Goal: Communication & Community: Answer question/provide support

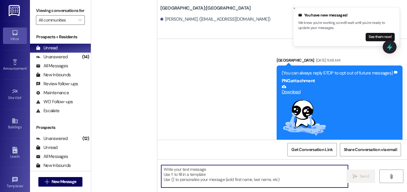
scroll to position [444, 0]
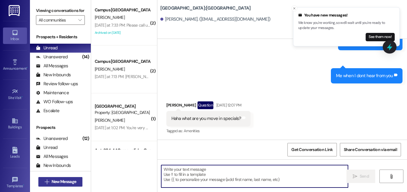
click at [70, 179] on span "New Message" at bounding box center [63, 182] width 25 height 6
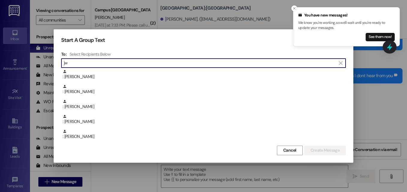
type input "j"
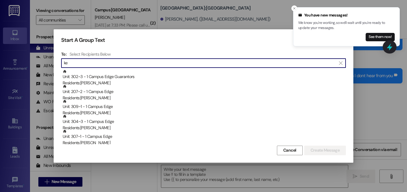
type input "k"
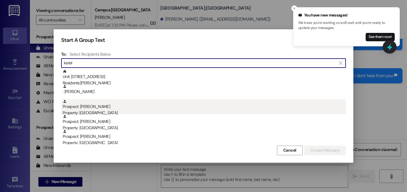
type input "katel"
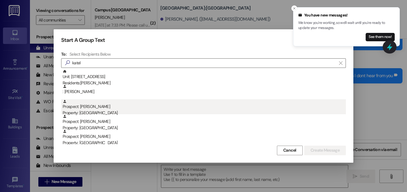
click at [98, 112] on div "Property: [GEOGRAPHIC_DATA]" at bounding box center [204, 113] width 283 height 6
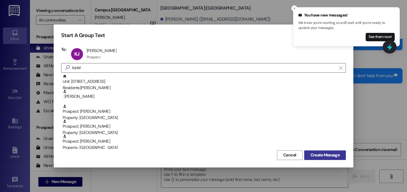
click at [332, 154] on span "Create Message" at bounding box center [324, 155] width 29 height 6
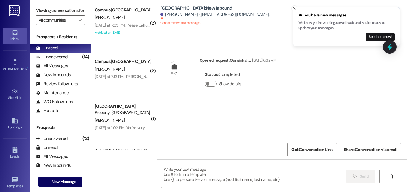
scroll to position [0, 0]
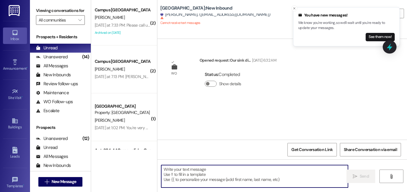
click at [198, 180] on textarea at bounding box center [254, 176] width 187 height 22
paste textarea "Good morning, [PERSON_NAME]! This is Angel with East Pointe Apartments! We are …"
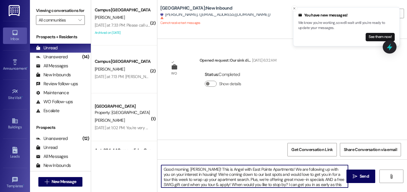
click at [195, 170] on textarea "Good morning, [PERSON_NAME]! This is Angel with East Pointe Apartments! We are …" at bounding box center [254, 176] width 187 height 22
type textarea "Good morning, [PERSON_NAME]! This is Angel with East Pointe Apartments! We are …"
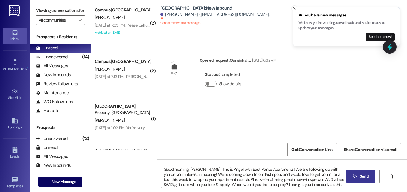
click at [359, 174] on span "Send" at bounding box center [363, 176] width 9 height 6
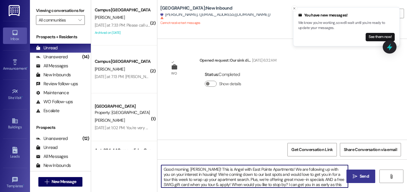
click at [317, 180] on textarea "Good morning, [PERSON_NAME]! This is Angel with East Pointe Apartments! We are …" at bounding box center [254, 176] width 187 height 22
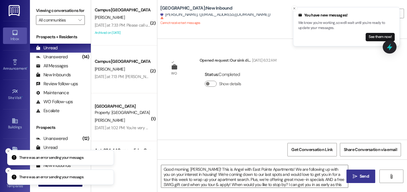
click at [359, 175] on span "Send" at bounding box center [364, 176] width 12 height 6
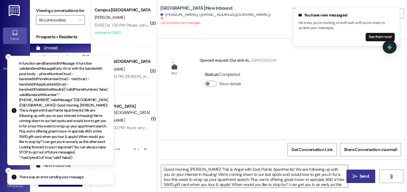
click at [7, 172] on icon "Close toast" at bounding box center [9, 171] width 4 height 4
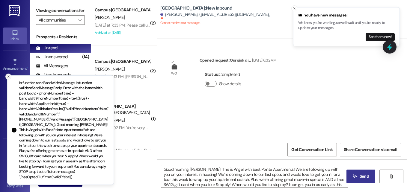
click at [7, 78] on icon "Close toast" at bounding box center [9, 77] width 4 height 4
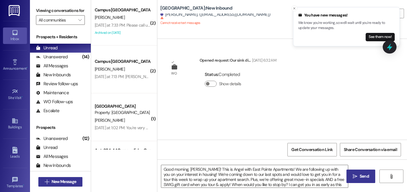
click at [52, 183] on span "New Message" at bounding box center [63, 182] width 25 height 6
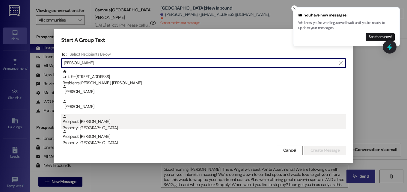
type input "[PERSON_NAME]"
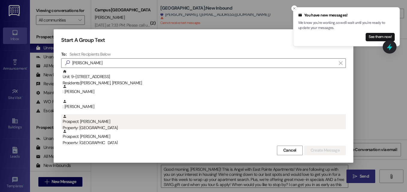
click at [99, 125] on div "Property: [GEOGRAPHIC_DATA]" at bounding box center [204, 128] width 283 height 6
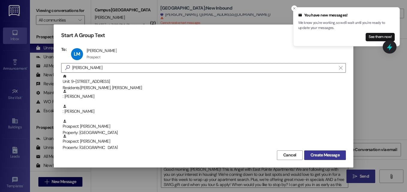
click at [315, 156] on span "Create Message" at bounding box center [324, 155] width 29 height 6
click at [293, 8] on icon "Close toast" at bounding box center [294, 9] width 4 height 4
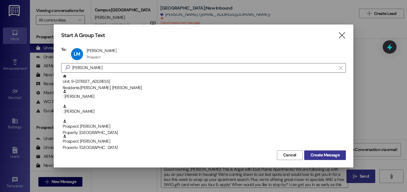
click at [328, 156] on span "Create Message" at bounding box center [324, 155] width 29 height 6
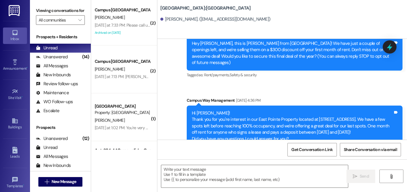
scroll to position [63, 0]
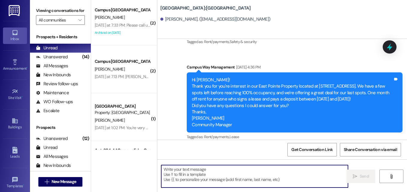
click at [186, 170] on textarea at bounding box center [254, 176] width 187 height 22
paste textarea "Good morning, [PERSON_NAME]! This is Angel with East Pointe Apartments! We are …"
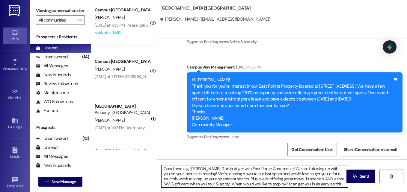
scroll to position [0, 0]
click at [195, 170] on textarea "Good morning, [PERSON_NAME]! This is Angel with East Pointe Apartments! We are …" at bounding box center [254, 176] width 187 height 22
type textarea "Good morning, [PERSON_NAME]! This is Angel with East Pointe Apartments! We are …"
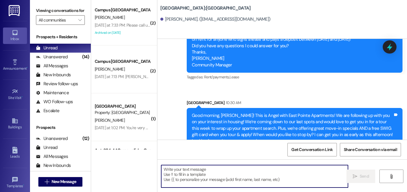
scroll to position [130, 0]
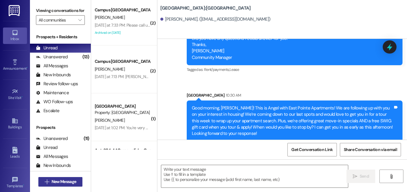
click at [63, 182] on span "New Message" at bounding box center [63, 182] width 25 height 6
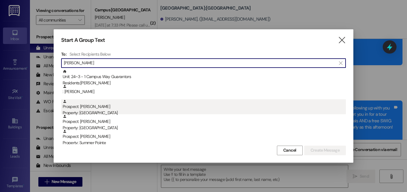
type input "[PERSON_NAME]"
click at [123, 110] on div "Prospect: [PERSON_NAME] Property: [GEOGRAPHIC_DATA]" at bounding box center [204, 107] width 283 height 17
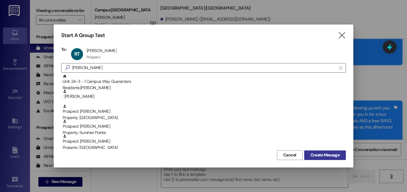
click at [314, 156] on span "Create Message" at bounding box center [324, 155] width 29 height 6
click at [331, 154] on span "Create Message" at bounding box center [324, 155] width 29 height 6
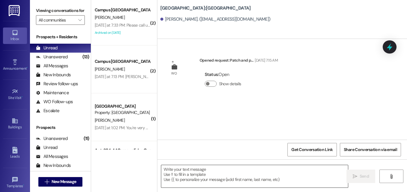
click at [232, 167] on textarea at bounding box center [254, 176] width 187 height 22
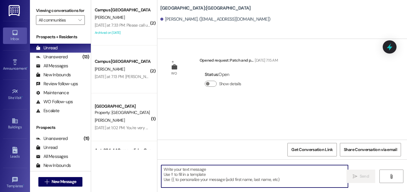
paste textarea "Good morning, [PERSON_NAME]! This is Angel with East Pointe Apartments! We are …"
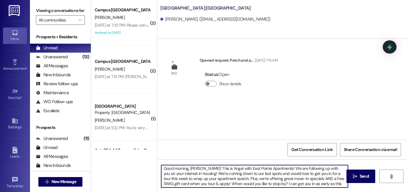
scroll to position [0, 0]
click at [191, 167] on textarea "Good morning, [PERSON_NAME]! This is Angel with East Pointe Apartments! We are …" at bounding box center [254, 176] width 187 height 22
click at [224, 180] on textarea "Good morning, [PERSON_NAME]! This is Angel with East Pointe Apartments! We are …" at bounding box center [254, 176] width 187 height 22
type textarea "Good morning, [PERSON_NAME]! This is Angel with East Pointe Apartments! We are …"
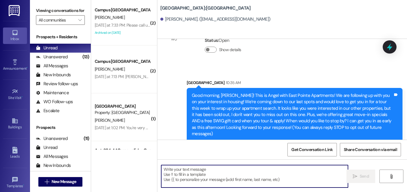
scroll to position [34, 0]
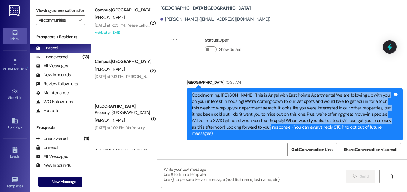
drag, startPoint x: 239, startPoint y: 128, endPoint x: 190, endPoint y: 97, distance: 57.3
click at [191, 97] on div "Good morning, [PERSON_NAME]! This is Angel with East Pointe Apartments! We are …" at bounding box center [292, 114] width 202 height 45
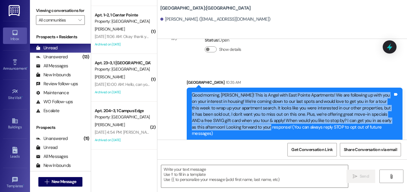
scroll to position [234, 0]
click at [69, 182] on span "New Message" at bounding box center [63, 182] width 25 height 6
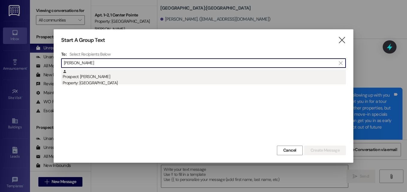
type input "[PERSON_NAME]"
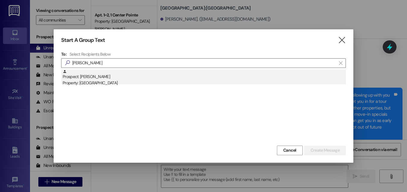
click at [94, 77] on div "Prospect: [PERSON_NAME] Property: [GEOGRAPHIC_DATA]" at bounding box center [204, 77] width 283 height 17
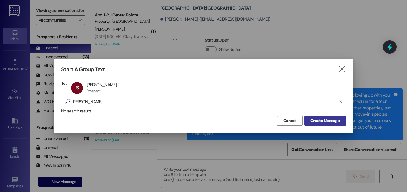
click at [313, 122] on span "Create Message" at bounding box center [324, 121] width 29 height 6
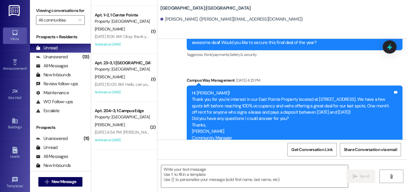
scroll to position [572, 0]
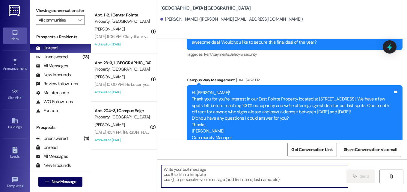
click at [213, 180] on textarea at bounding box center [254, 176] width 187 height 22
paste textarea "Good morning, [PERSON_NAME]! This is Angel with East Pointe Apartments! We are …"
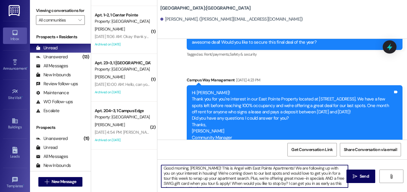
scroll to position [0, 0]
click at [194, 170] on textarea "Good morning, [PERSON_NAME]! This is Angel with East Pointe Apartments! We are …" at bounding box center [254, 176] width 187 height 22
click at [202, 175] on textarea "Good morning, [PERSON_NAME]! This is Angel with East Pointe Apartments! We are …" at bounding box center [254, 176] width 187 height 22
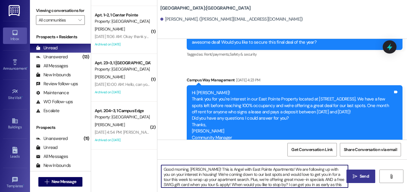
type textarea "Good morning, [PERSON_NAME]! This is Angel with East Pointe Apartments! We are …"
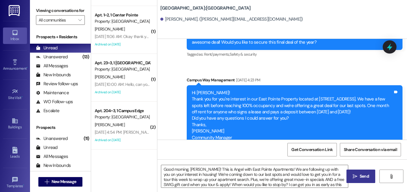
click at [357, 175] on span " Send" at bounding box center [360, 176] width 19 height 6
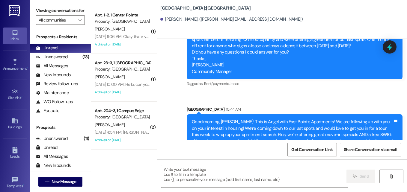
scroll to position [640, 0]
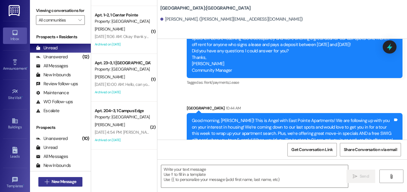
click at [67, 184] on span "New Message" at bounding box center [63, 182] width 25 height 6
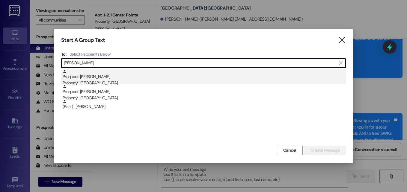
type input "[PERSON_NAME]"
click at [137, 80] on div "Property: [GEOGRAPHIC_DATA]" at bounding box center [204, 83] width 283 height 6
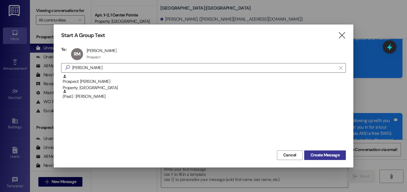
click at [328, 155] on span "Create Message" at bounding box center [324, 155] width 29 height 6
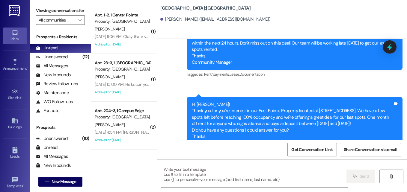
scroll to position [436, 0]
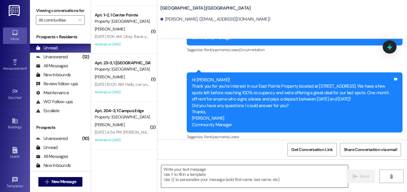
click at [205, 166] on textarea at bounding box center [254, 176] width 187 height 22
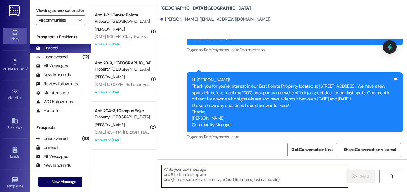
paste textarea "Good morning, [PERSON_NAME]! This is Angel with East Pointe Apartments! We are …"
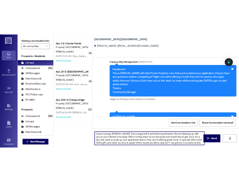
scroll to position [0, 0]
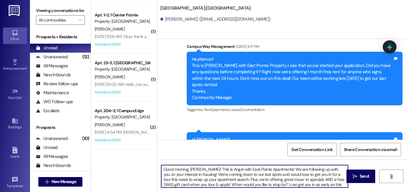
click at [191, 169] on textarea "Good morning, [PERSON_NAME]! This is Angel with East Pointe Apartments! We are …" at bounding box center [254, 176] width 187 height 22
type textarea "Good morning, [PERSON_NAME]! This is Angel with East Pointe Apartments! We are …"
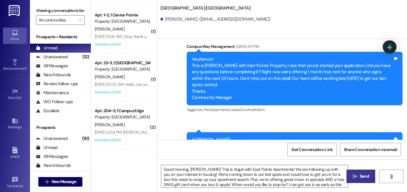
click at [366, 178] on span "Send" at bounding box center [363, 176] width 9 height 6
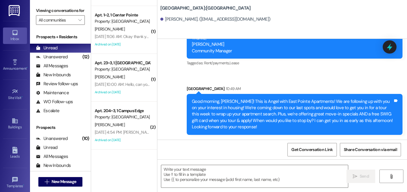
scroll to position [376, 0]
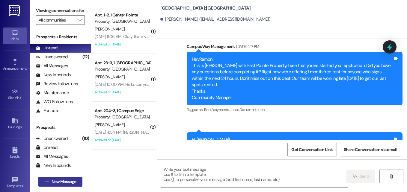
click at [69, 183] on span "New Message" at bounding box center [63, 182] width 25 height 6
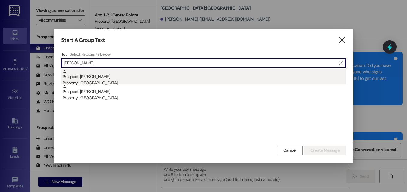
type input "[PERSON_NAME]"
click at [97, 78] on div "Prospect: [PERSON_NAME] Property: [GEOGRAPHIC_DATA]" at bounding box center [204, 77] width 283 height 17
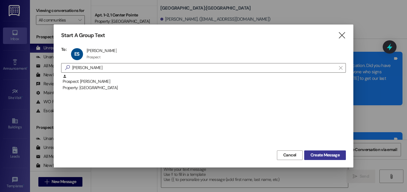
click at [322, 153] on span "Create Message" at bounding box center [324, 155] width 29 height 6
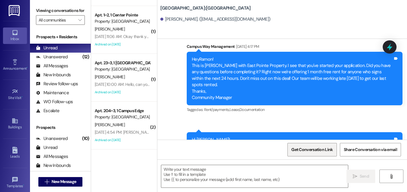
scroll to position [352, 0]
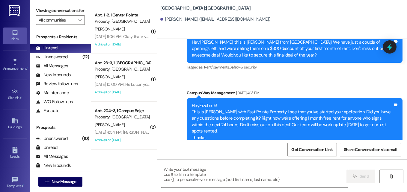
click at [245, 175] on textarea at bounding box center [254, 176] width 187 height 22
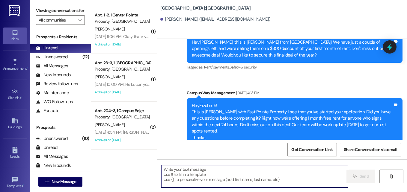
click at [230, 177] on textarea at bounding box center [254, 176] width 187 height 22
click at [230, 176] on textarea at bounding box center [254, 176] width 187 height 22
click at [197, 180] on textarea at bounding box center [254, 176] width 187 height 22
paste textarea "Good morning, [PERSON_NAME]! This is Angel with East Pointe Apartments! We are …"
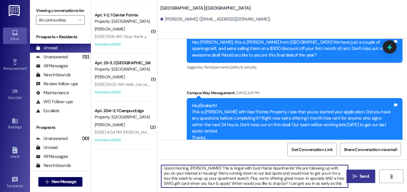
scroll to position [0, 0]
click at [194, 168] on textarea "Good morning, [PERSON_NAME]! This is Angel with East Pointe Apartments! We are …" at bounding box center [254, 176] width 187 height 22
type textarea "Good morning, [PERSON_NAME]! This is Angel with East Pointe Apartments! We are …"
click at [258, 175] on textarea "Good morning, [PERSON_NAME]! This is Angel with East Pointe Apartments! We are …" at bounding box center [254, 176] width 187 height 22
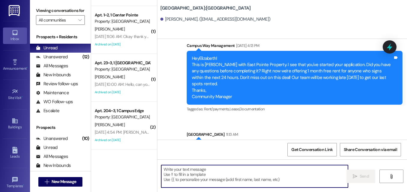
scroll to position [420, 0]
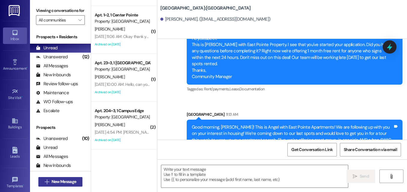
click at [77, 178] on button " New Message" at bounding box center [60, 182] width 44 height 10
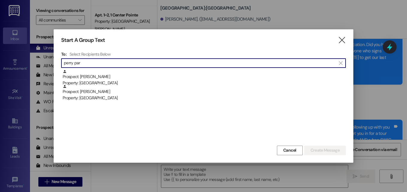
scroll to position [0, 0]
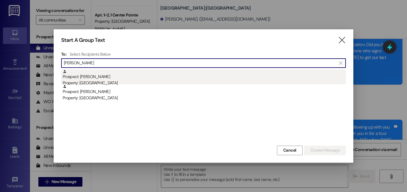
type input "[PERSON_NAME]"
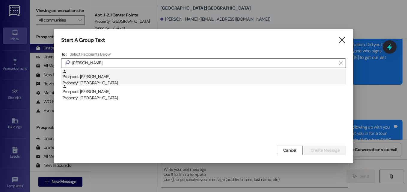
click at [95, 80] on div "Prospect: [PERSON_NAME] Property: [GEOGRAPHIC_DATA]" at bounding box center [204, 77] width 283 height 17
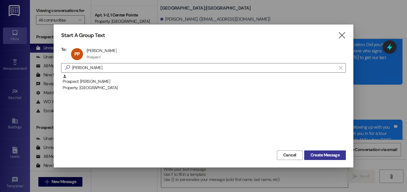
click at [311, 152] on span "Create Message" at bounding box center [324, 155] width 29 height 6
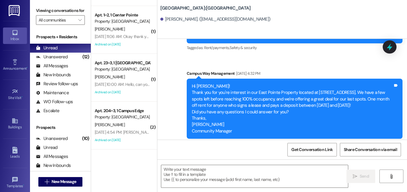
scroll to position [611, 0]
click at [231, 181] on textarea at bounding box center [254, 176] width 187 height 22
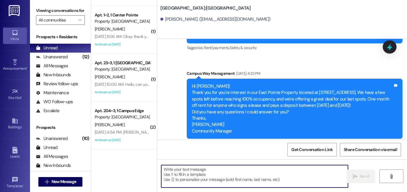
paste textarea "Good morning, [PERSON_NAME]! This is Angel with East Pointe Apartments! We are …"
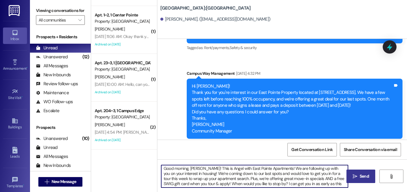
scroll to position [0, 0]
click at [196, 169] on textarea "Good morning, [PERSON_NAME]! This is Angel with East Pointe Apartments! We are …" at bounding box center [254, 176] width 187 height 22
type textarea "Good morning, [PERSON_NAME]! This is Angel with East Pointe Apartments! We are …"
click at [232, 173] on textarea "Good morning, [PERSON_NAME]! This is Angel with East Pointe Apartments! We are …" at bounding box center [254, 176] width 187 height 22
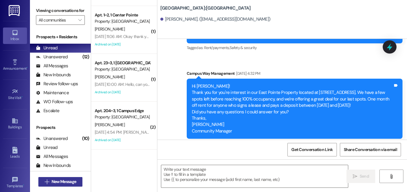
click at [72, 178] on button " New Message" at bounding box center [60, 182] width 44 height 10
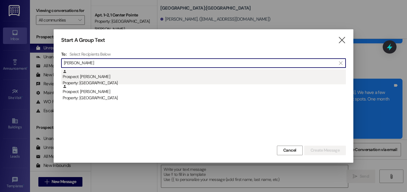
type input "[PERSON_NAME]"
click at [82, 77] on div "Prospect: [PERSON_NAME] Property: [GEOGRAPHIC_DATA]" at bounding box center [204, 77] width 283 height 17
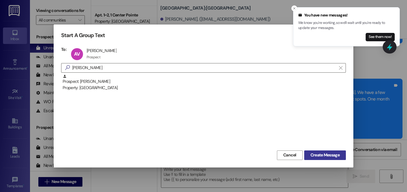
click at [330, 157] on span "Create Message" at bounding box center [324, 155] width 29 height 6
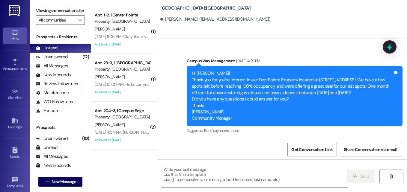
scroll to position [514, 0]
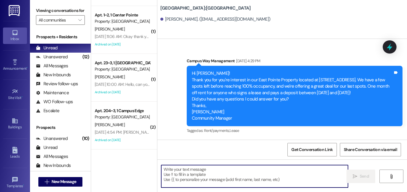
click at [228, 180] on textarea at bounding box center [254, 176] width 187 height 22
paste textarea "Good morning, [PERSON_NAME]! This is Angel with East Pointe Apartments! We are …"
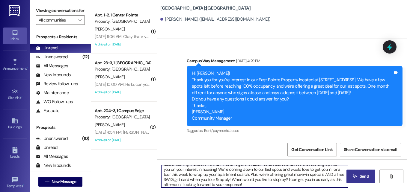
scroll to position [0, 0]
click at [193, 170] on textarea "Good morning, [PERSON_NAME]! This is Angel with East Pointe Apartments! We are …" at bounding box center [254, 176] width 187 height 22
type textarea "Good morning, [PERSON_NAME]! This is Angel with East Pointe Apartments! We are …"
click at [358, 180] on span "Send" at bounding box center [364, 176] width 12 height 6
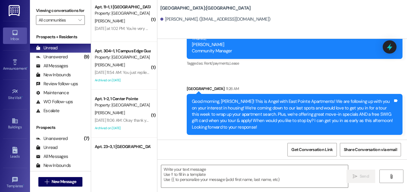
scroll to position [234, 0]
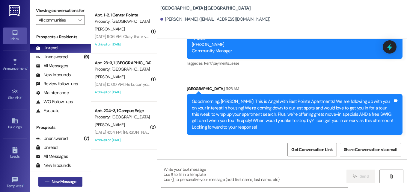
click at [69, 183] on span "New Message" at bounding box center [63, 182] width 25 height 6
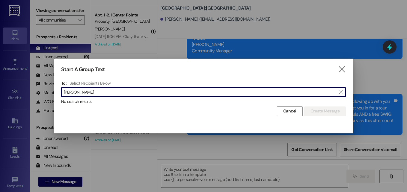
drag, startPoint x: 75, startPoint y: 93, endPoint x: 47, endPoint y: 93, distance: 27.5
click at [47, 93] on div "Start A Group Text  To: Select Recipients Below  [PERSON_NAME]  No search re…" at bounding box center [203, 96] width 407 height 192
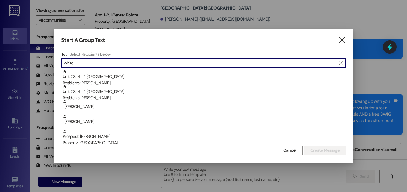
click at [72, 64] on input "white" at bounding box center [200, 63] width 272 height 8
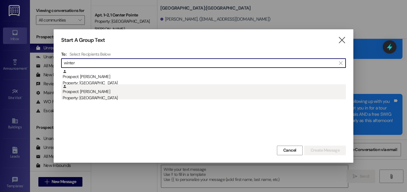
type input "winter"
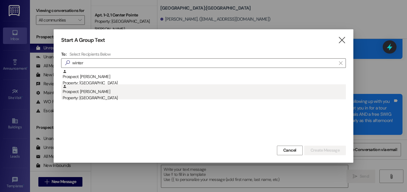
click at [101, 84] on div "Prospect: [PERSON_NAME] Winter Property: Campus Edge" at bounding box center [204, 92] width 283 height 17
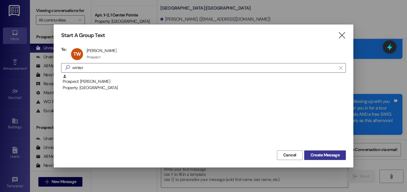
click at [310, 157] on span "Create Message" at bounding box center [324, 155] width 29 height 6
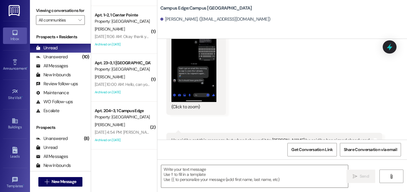
scroll to position [2603, 0]
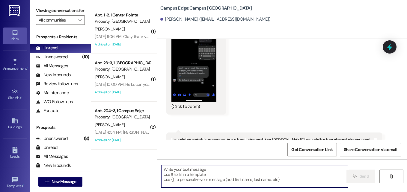
click at [230, 173] on textarea at bounding box center [254, 176] width 187 height 22
